Goal: Obtain resource: Download file/media

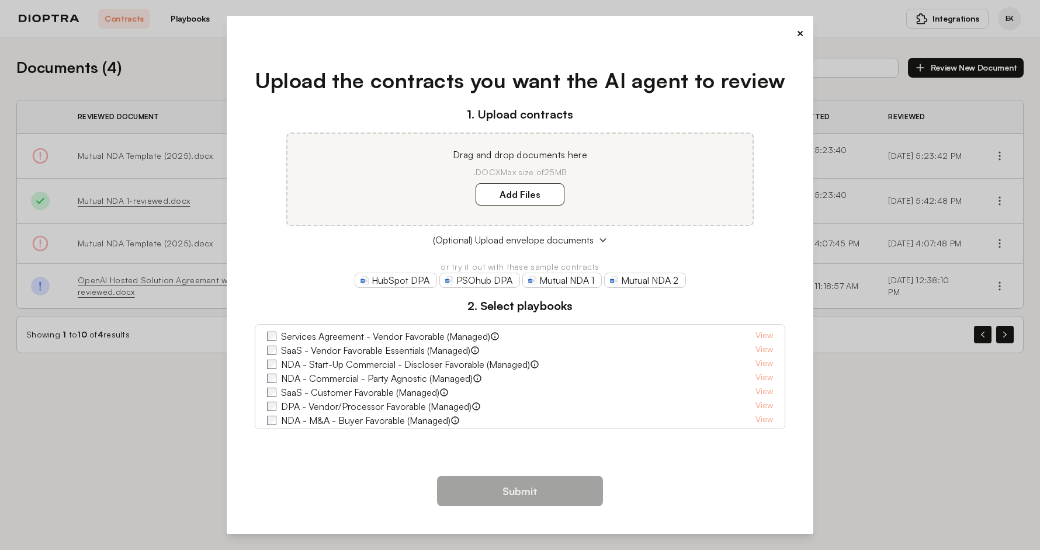
click at [799, 32] on button "×" at bounding box center [801, 33] width 8 height 16
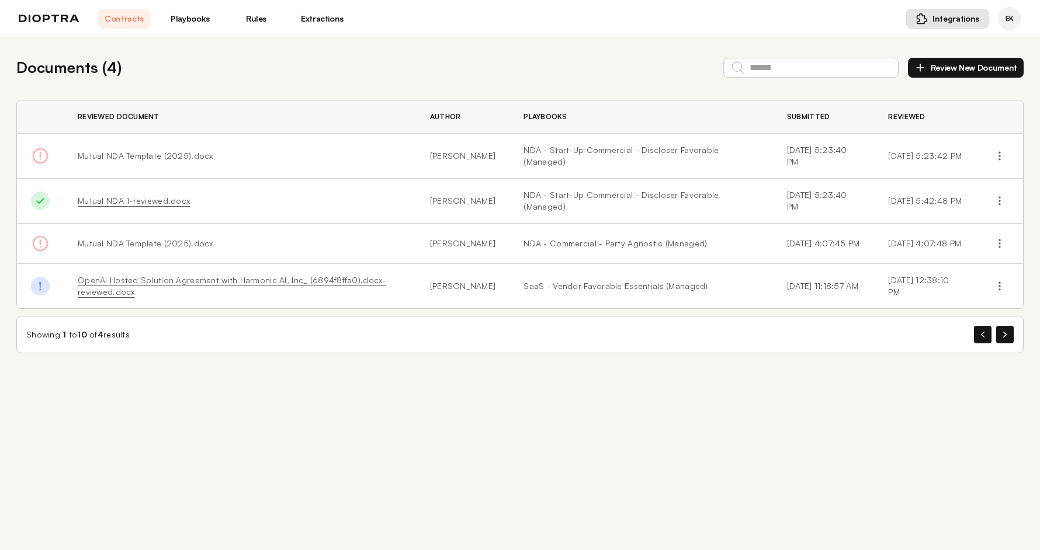
click at [926, 19] on img at bounding box center [922, 19] width 12 height 12
click at [924, 44] on span "Word Add-in" at bounding box center [926, 47] width 47 height 12
click at [1010, 19] on span "EK" at bounding box center [1010, 18] width 8 height 9
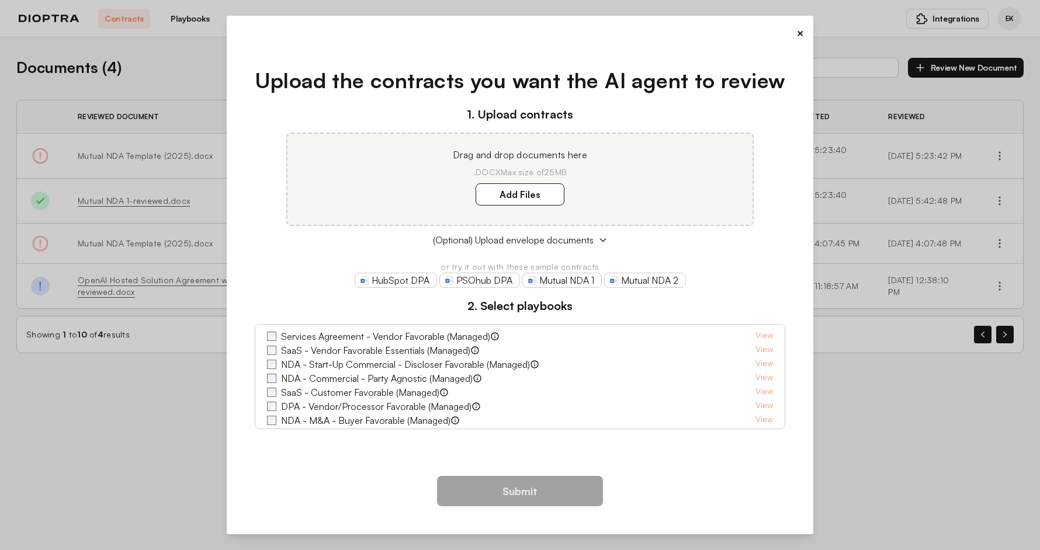
click at [797, 34] on button "×" at bounding box center [801, 33] width 8 height 16
